Goal: Information Seeking & Learning: Find specific fact

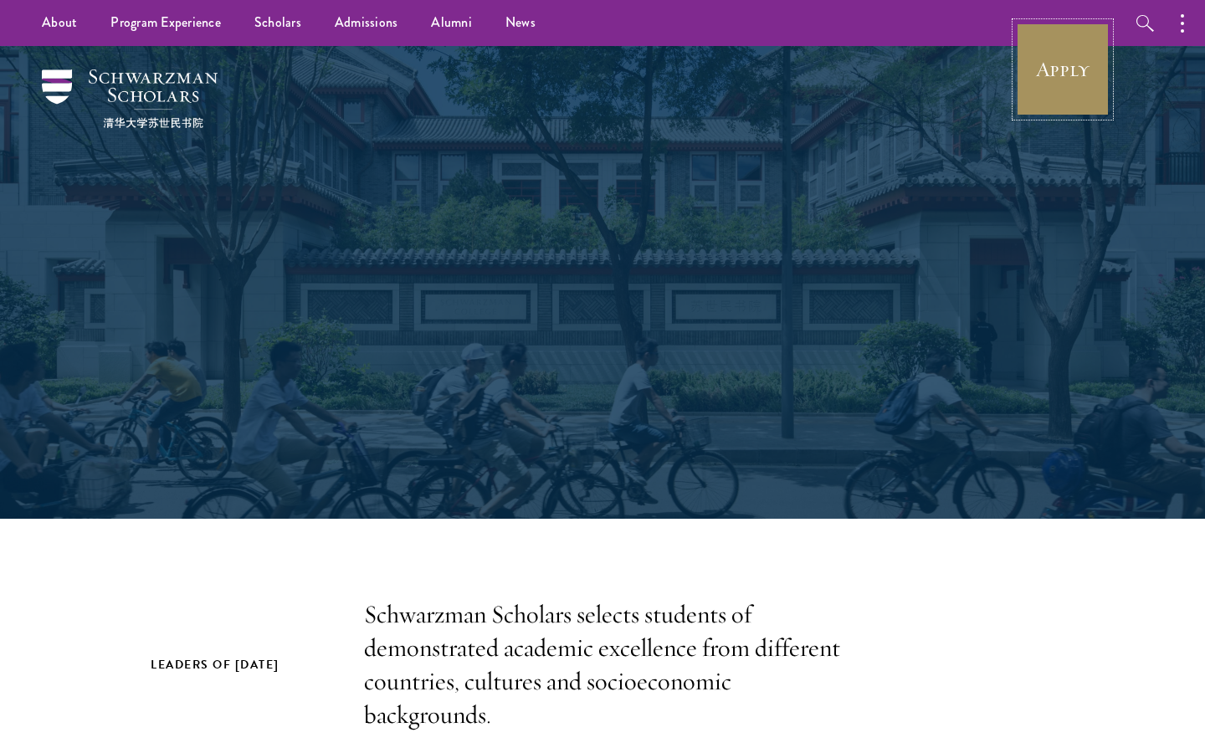
click at [1081, 88] on link "Apply" at bounding box center [1063, 70] width 94 height 94
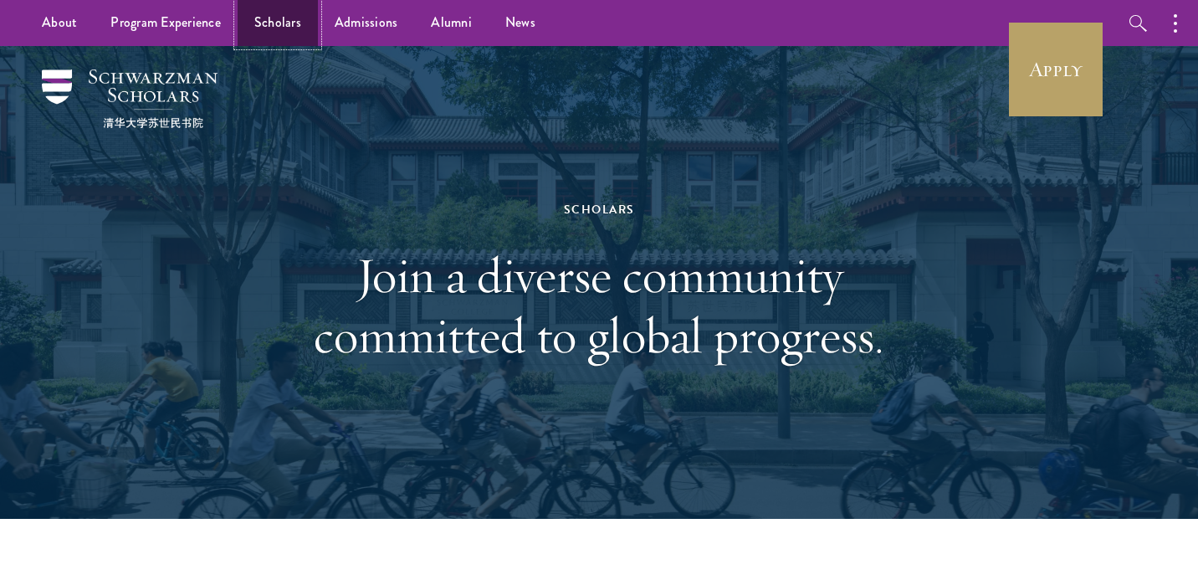
click at [274, 26] on link "Scholars" at bounding box center [278, 23] width 80 height 46
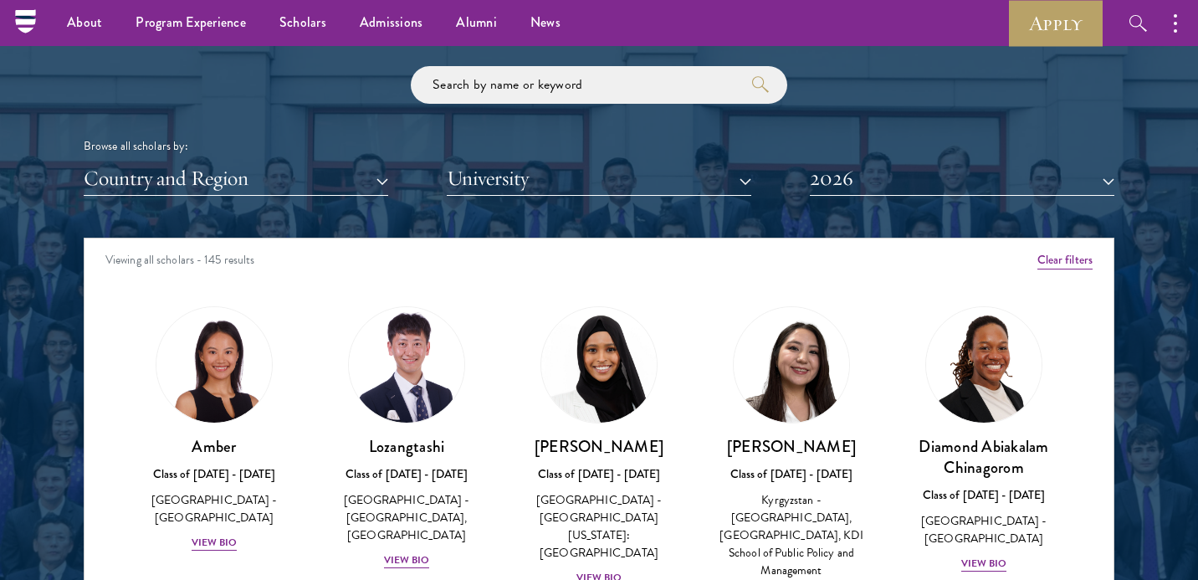
scroll to position [1972, 0]
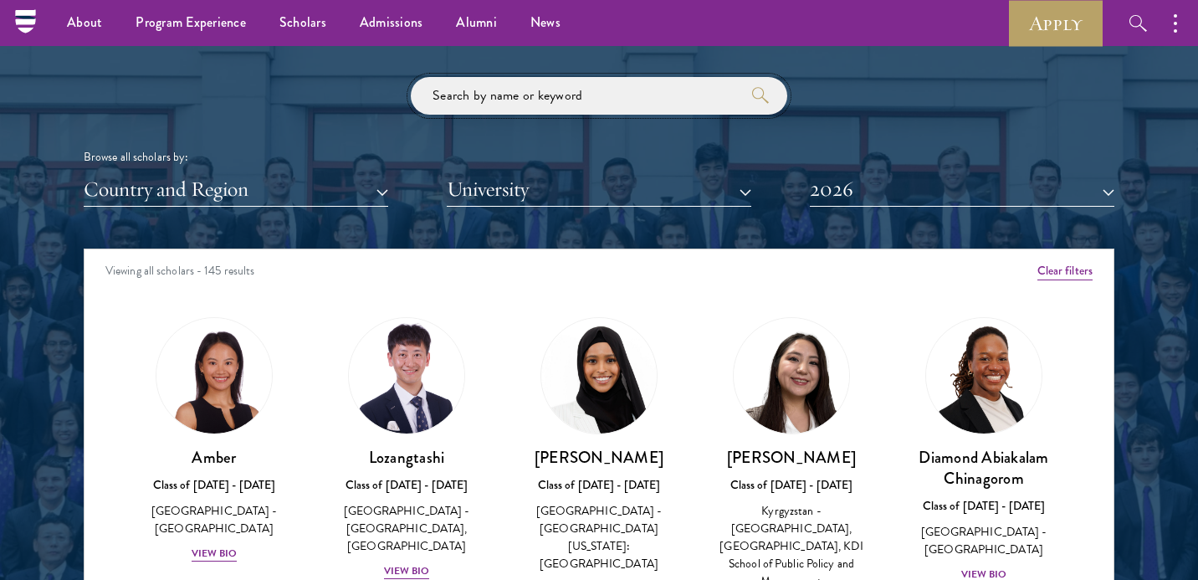
click at [489, 77] on input "search" at bounding box center [599, 96] width 376 height 38
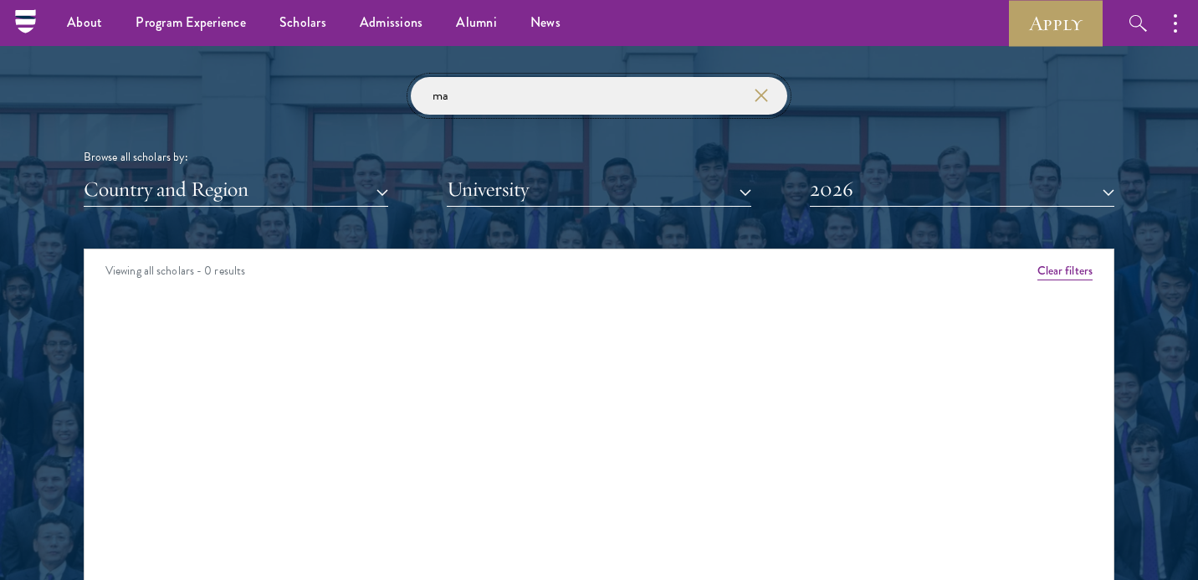
type input "m"
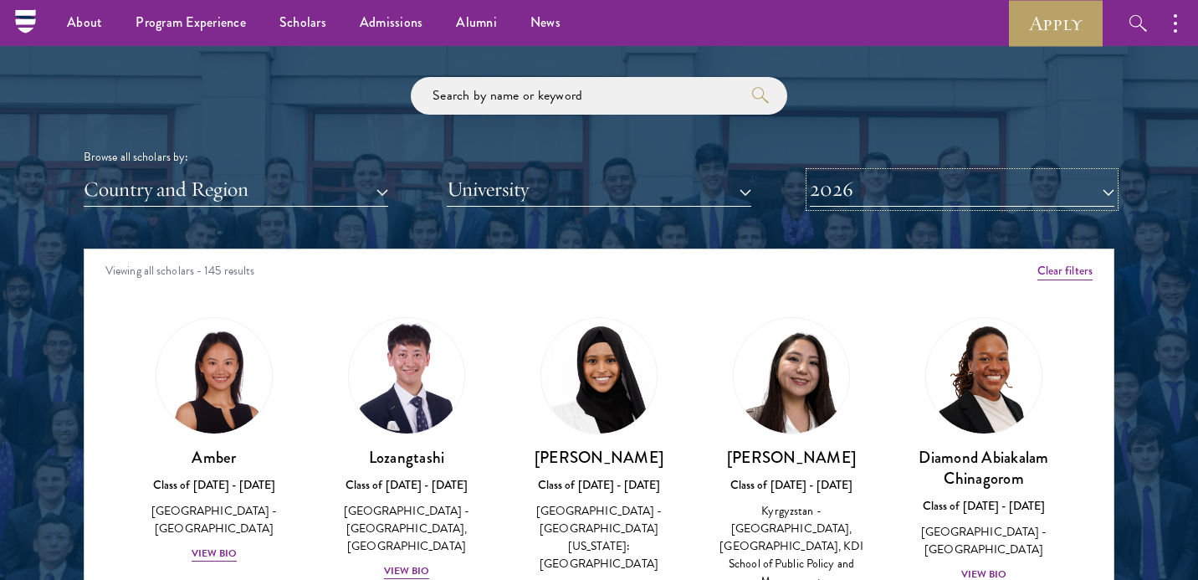
click at [925, 190] on button "2026" at bounding box center [962, 189] width 305 height 34
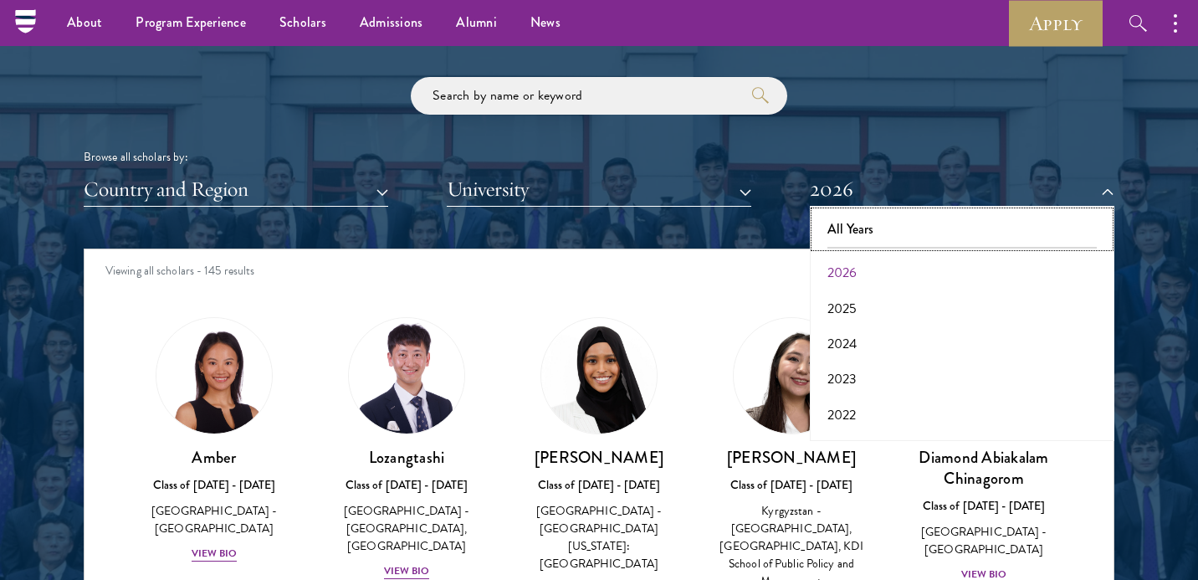
click at [906, 241] on button "All Years" at bounding box center [962, 229] width 294 height 35
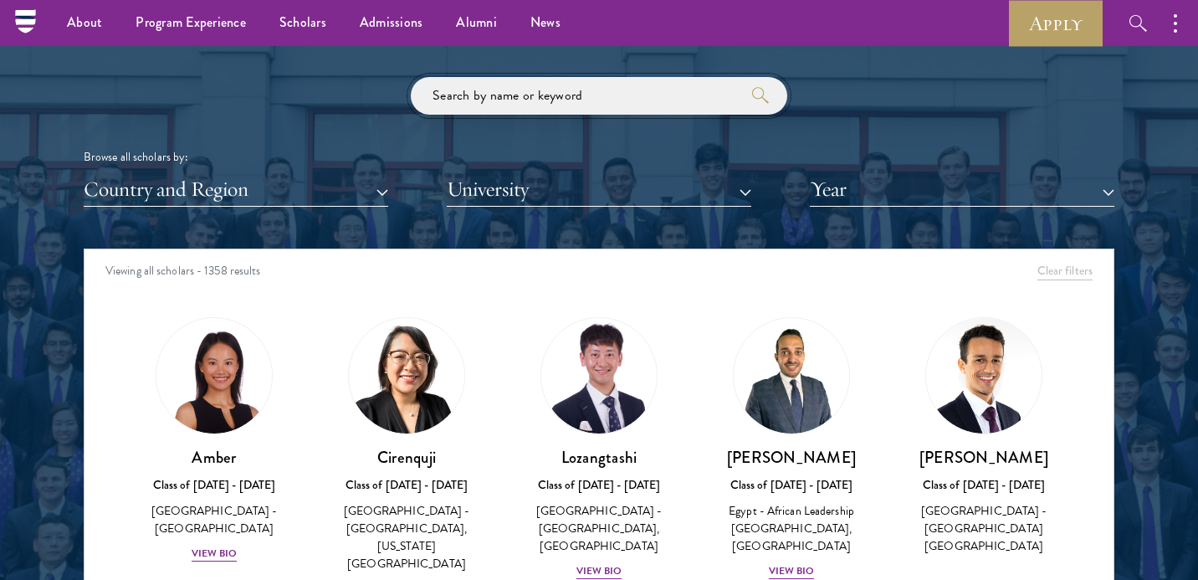
click at [558, 114] on input "search" at bounding box center [599, 96] width 376 height 38
type input "thiam"
click button "submit" at bounding box center [0, 0] width 0 height 0
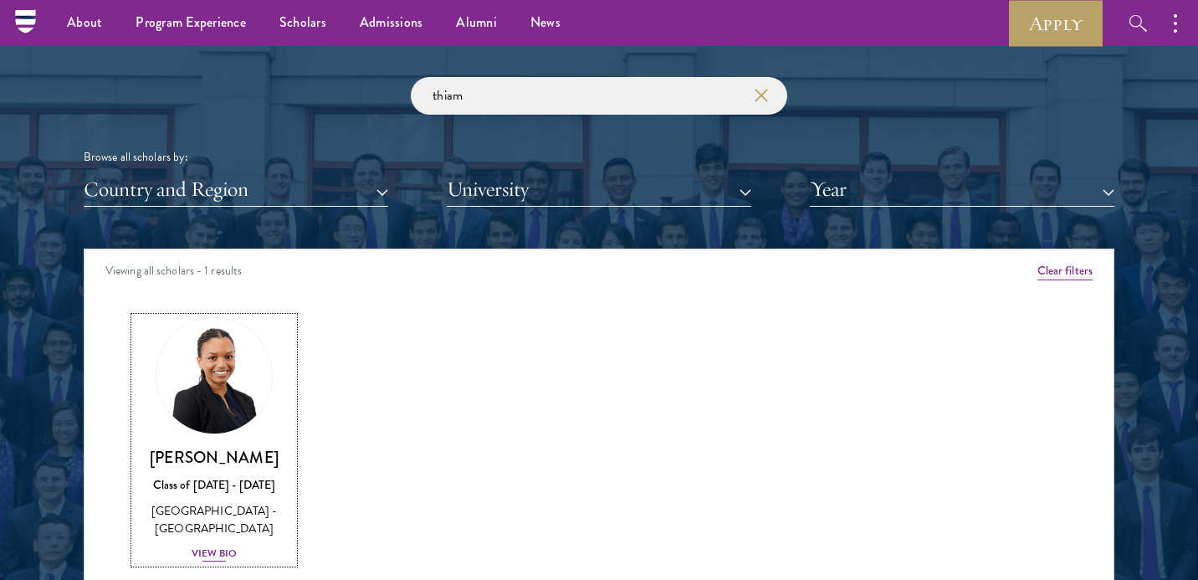
click at [224, 555] on div "View Bio" at bounding box center [215, 553] width 46 height 16
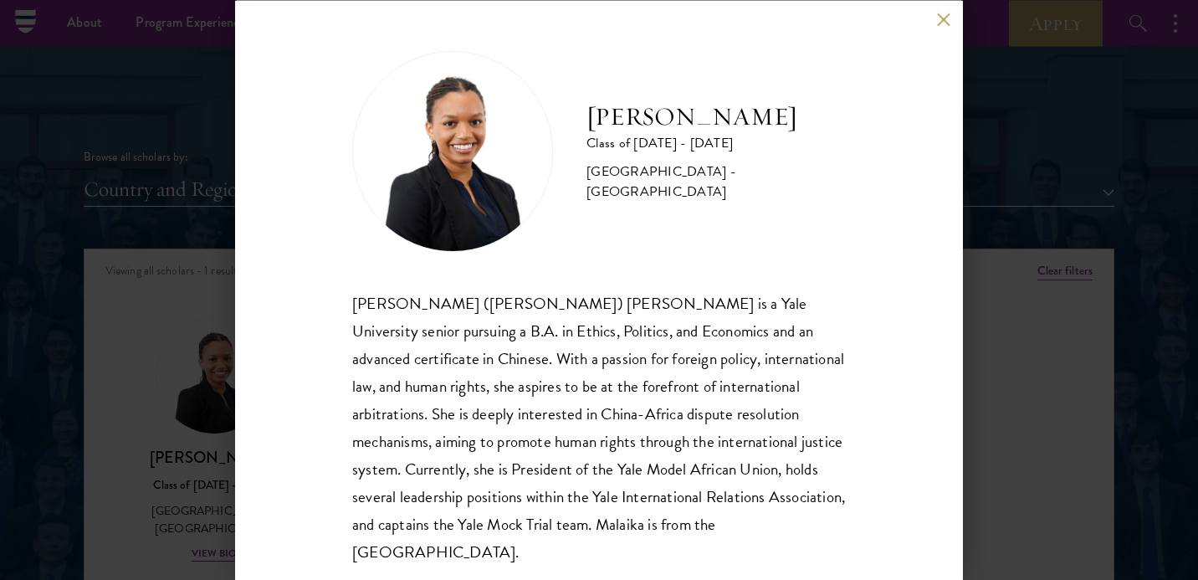
click at [941, 18] on button at bounding box center [943, 20] width 14 height 14
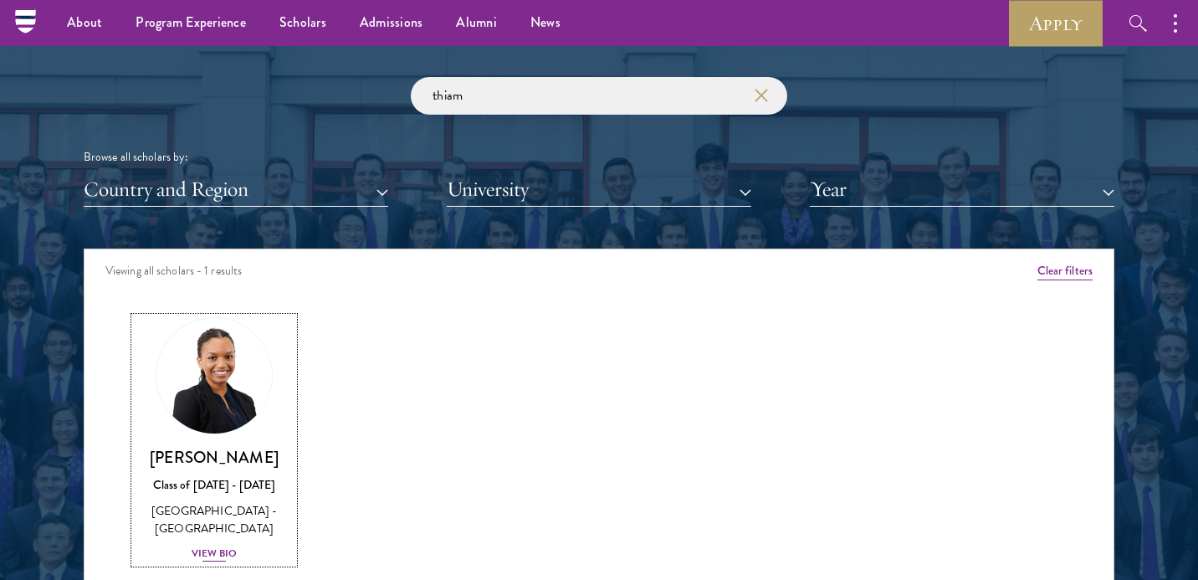
click at [223, 558] on div "View Bio" at bounding box center [215, 553] width 46 height 16
